Goal: Information Seeking & Learning: Learn about a topic

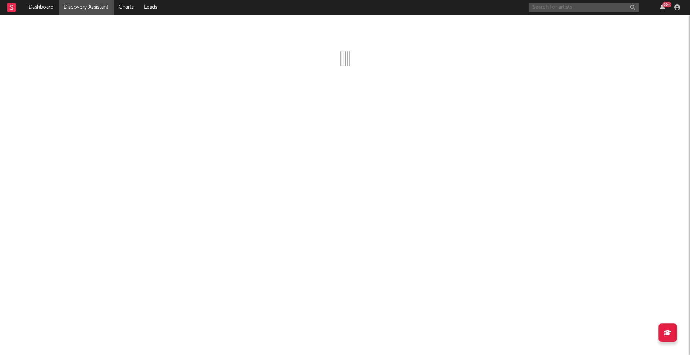
click at [575, 6] on input "text" at bounding box center [584, 7] width 110 height 9
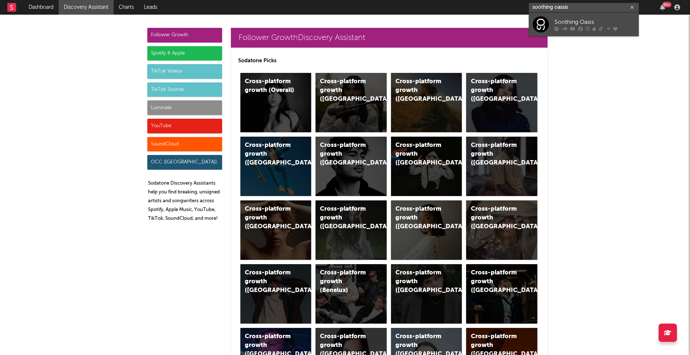
type input "soothing oassis"
click at [582, 21] on div "Soothing Oasis" at bounding box center [594, 22] width 81 height 9
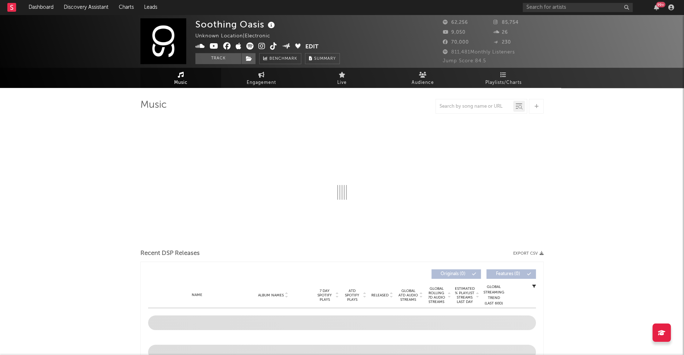
select select "6m"
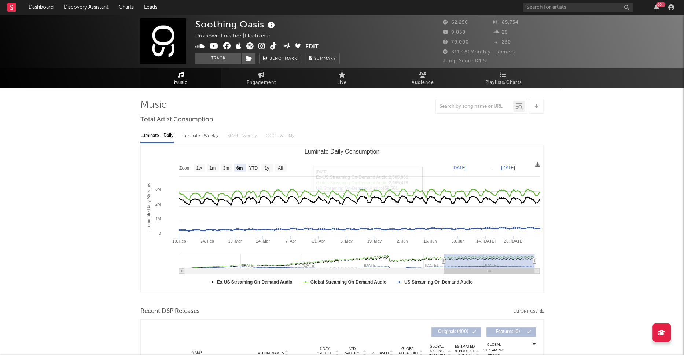
click at [207, 136] on div "Luminate - Weekly" at bounding box center [200, 136] width 38 height 12
select select "6m"
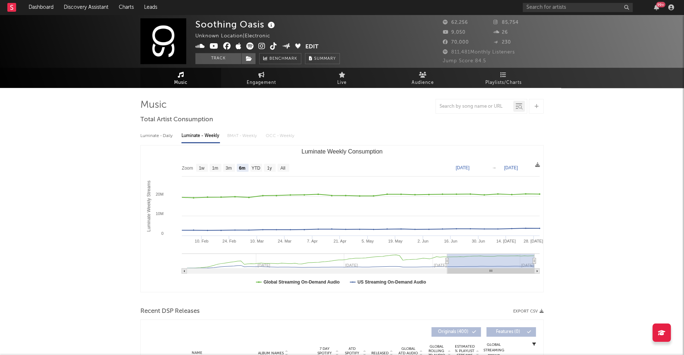
click at [274, 43] on icon at bounding box center [273, 46] width 7 height 7
click at [228, 45] on icon at bounding box center [227, 46] width 8 height 7
